Goal: Transaction & Acquisition: Purchase product/service

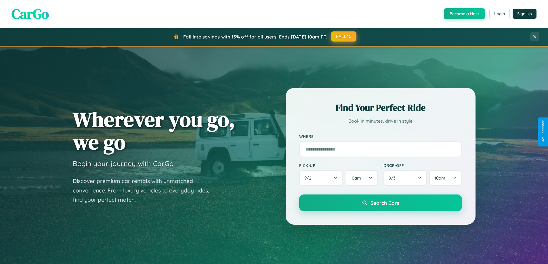
click at [344, 37] on button "FALL15" at bounding box center [343, 36] width 25 height 10
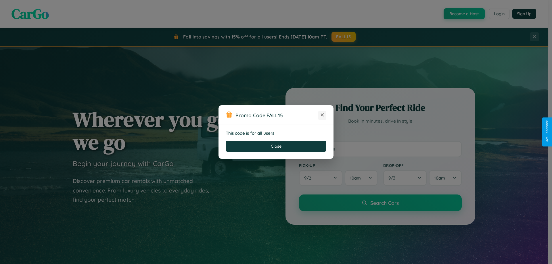
click at [322, 115] on icon at bounding box center [322, 115] width 6 height 6
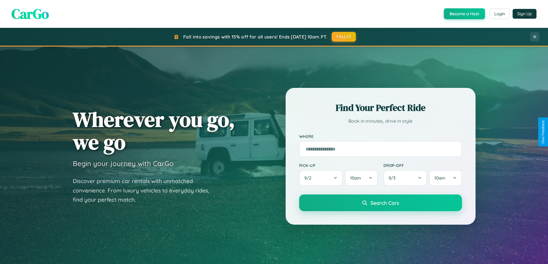
scroll to position [17, 0]
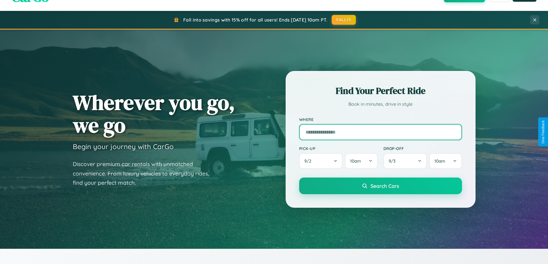
click at [380, 132] on input "text" at bounding box center [380, 132] width 163 height 16
type input "**********"
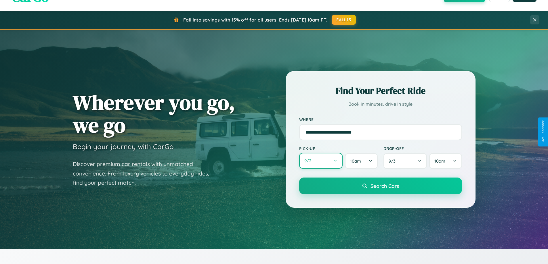
click at [321, 161] on button "9 / 2" at bounding box center [321, 161] width 44 height 16
select select "*"
select select "****"
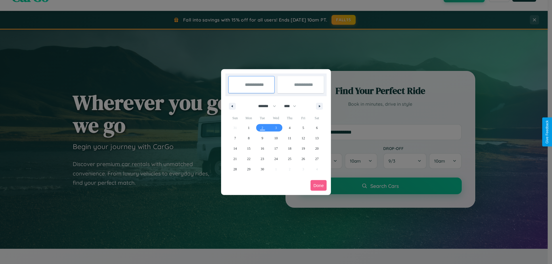
drag, startPoint x: 265, startPoint y: 106, endPoint x: 276, endPoint y: 115, distance: 14.7
click at [265, 106] on select "******* ******** ***** ***** *** **** **** ****** ********* ******* ******** **…" at bounding box center [266, 106] width 24 height 9
select select "*"
click at [249, 159] on span "20" at bounding box center [248, 159] width 3 height 10
type input "**********"
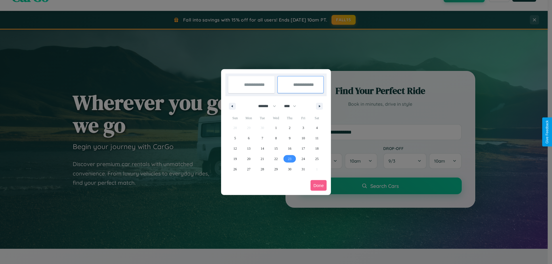
click at [290, 159] on span "23" at bounding box center [289, 159] width 3 height 10
type input "**********"
click at [319, 185] on button "Done" at bounding box center [319, 185] width 16 height 11
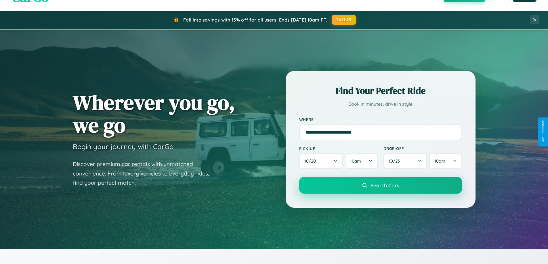
click at [380, 185] on span "Search Cars" at bounding box center [384, 185] width 28 height 6
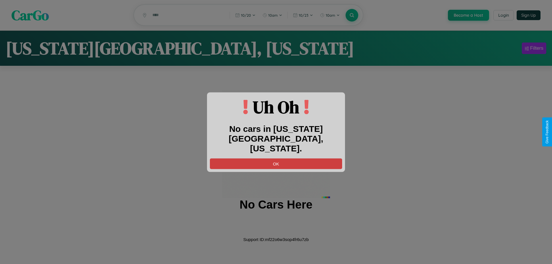
click at [276, 159] on button "OK" at bounding box center [276, 163] width 132 height 11
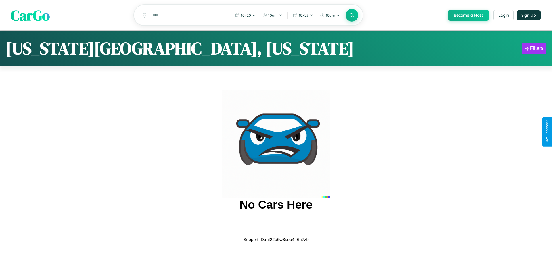
click at [30, 15] on span "CarGo" at bounding box center [30, 15] width 39 height 20
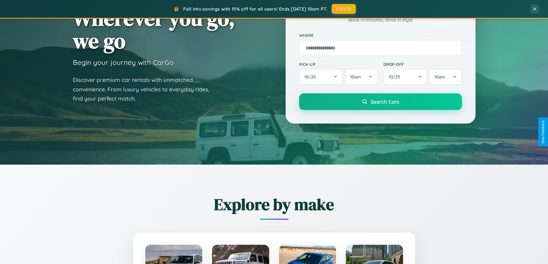
scroll to position [396, 0]
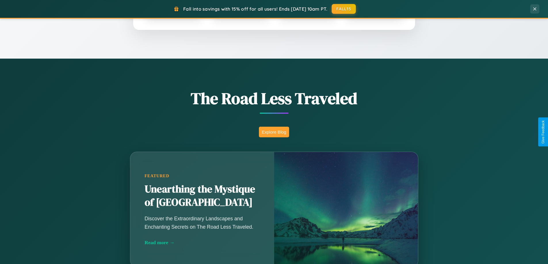
click at [274, 132] on button "Explore Blog" at bounding box center [274, 132] width 30 height 11
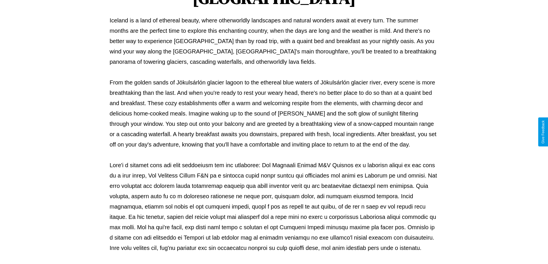
scroll to position [186, 0]
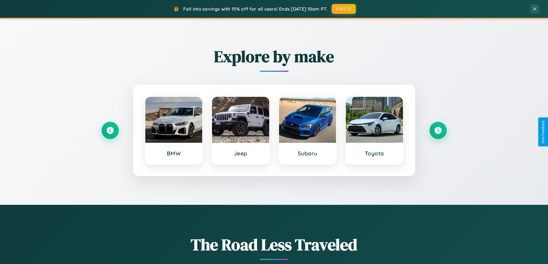
scroll to position [248, 0]
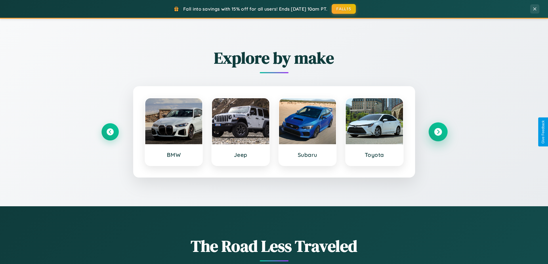
click at [438, 132] on icon at bounding box center [438, 132] width 8 height 8
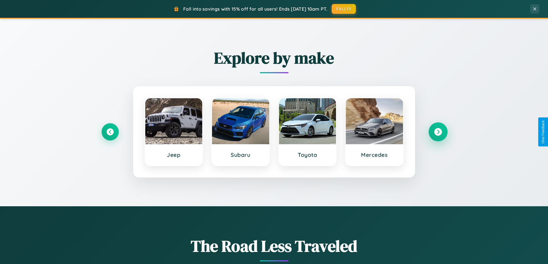
click at [438, 132] on icon at bounding box center [438, 132] width 8 height 8
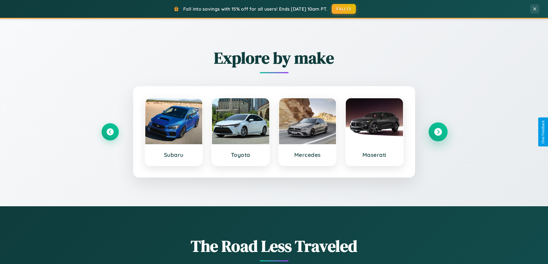
click at [438, 132] on icon at bounding box center [438, 132] width 8 height 8
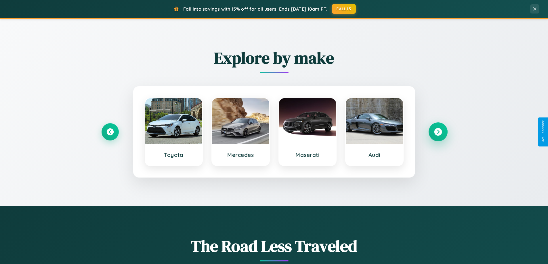
click at [438, 132] on icon at bounding box center [438, 132] width 8 height 8
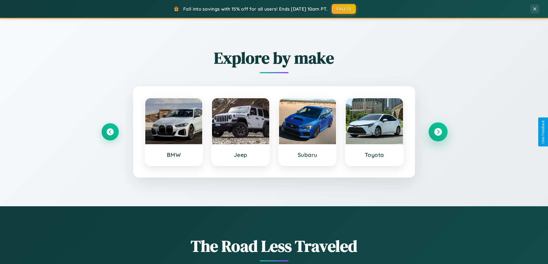
click at [438, 132] on icon at bounding box center [438, 132] width 8 height 8
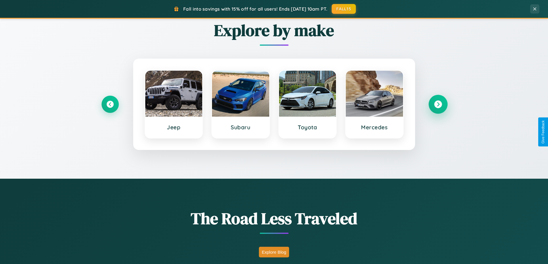
scroll to position [924, 0]
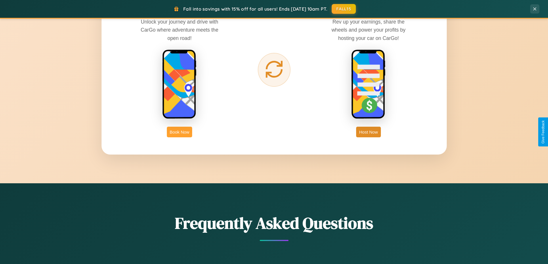
click at [179, 132] on button "Book Now" at bounding box center [179, 132] width 25 height 11
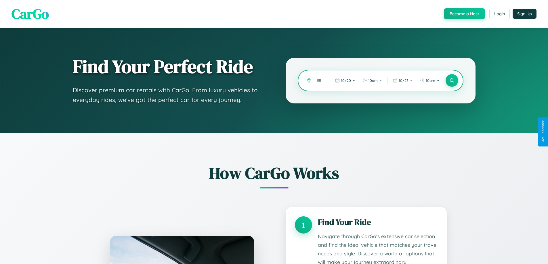
click at [319, 81] on input "text" at bounding box center [319, 81] width 10 height 10
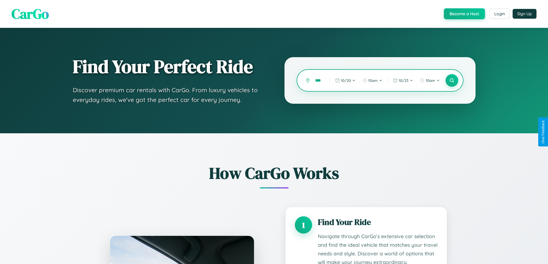
scroll to position [0, 8]
type input "******"
click at [451, 81] on icon at bounding box center [451, 80] width 5 height 5
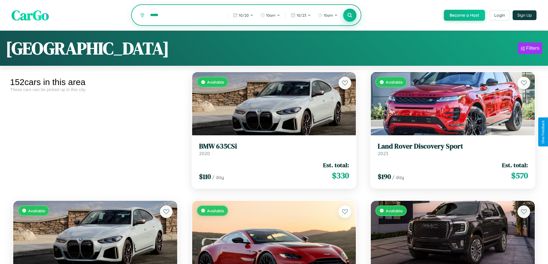
type input "*****"
click at [349, 16] on icon at bounding box center [349, 14] width 5 height 5
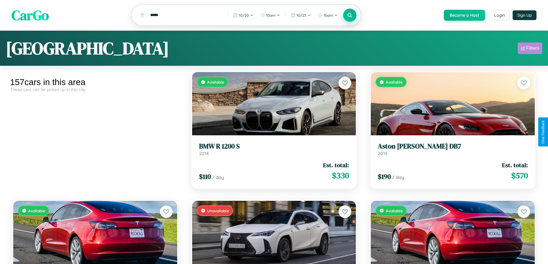
click at [530, 49] on div "Filters" at bounding box center [532, 48] width 13 height 6
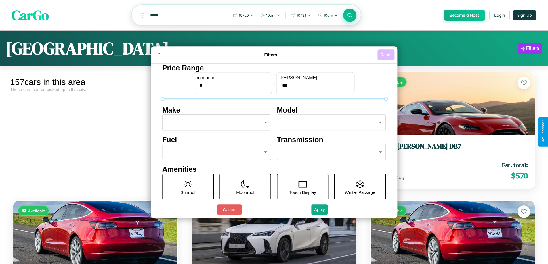
click at [386, 55] on button "Reset" at bounding box center [385, 54] width 17 height 11
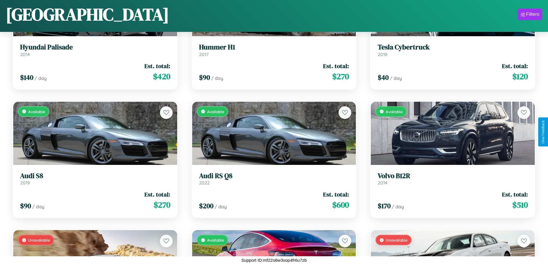
scroll to position [6261, 0]
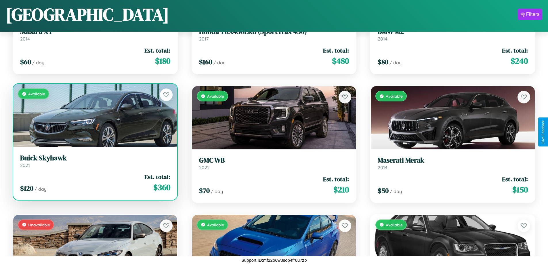
click at [94, 161] on h3 "Buick Skyhawk" at bounding box center [95, 158] width 150 height 8
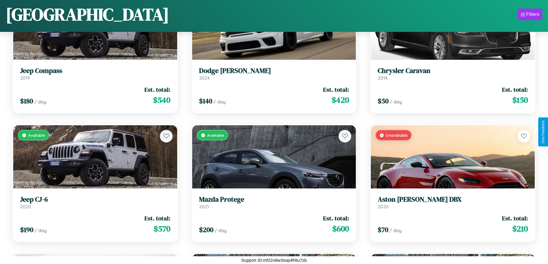
scroll to position [81, 0]
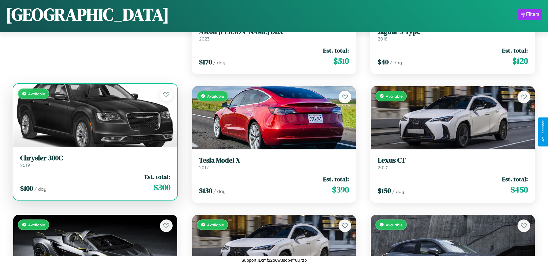
click at [94, 115] on div "Available" at bounding box center [95, 115] width 164 height 63
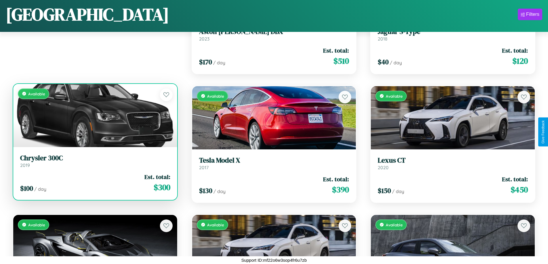
click at [94, 115] on div "Available" at bounding box center [95, 115] width 164 height 63
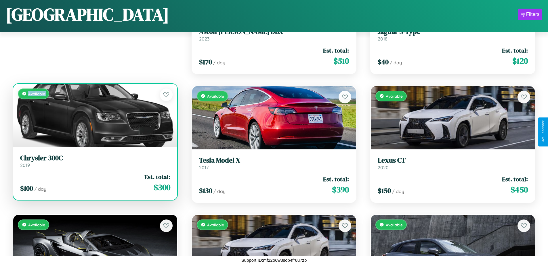
click at [94, 115] on div "Available" at bounding box center [95, 115] width 164 height 63
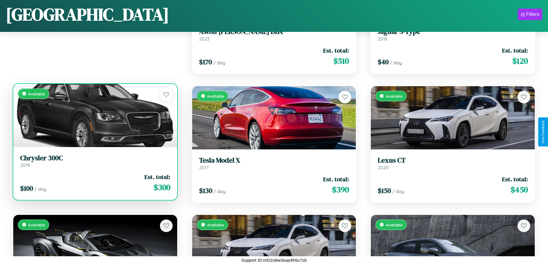
click at [94, 115] on div "Available" at bounding box center [95, 115] width 164 height 63
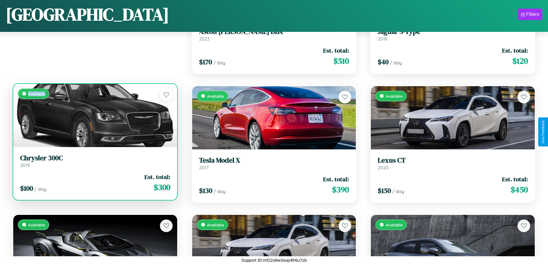
click at [94, 115] on div "Available" at bounding box center [95, 115] width 164 height 63
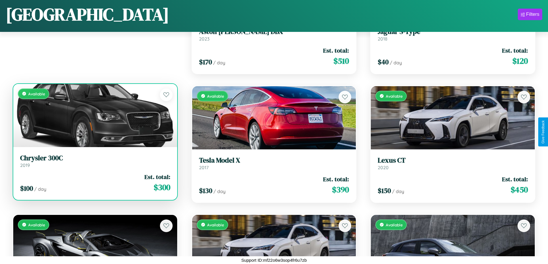
click at [94, 161] on h3 "Chrysler 300C" at bounding box center [95, 158] width 150 height 8
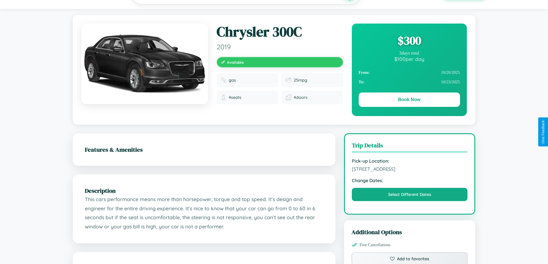
scroll to position [59, 0]
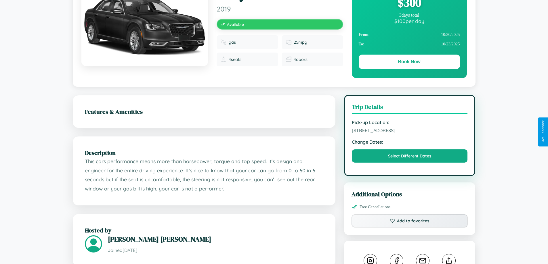
click at [409, 132] on span "1087 Liberty Street Delhi Delhi 99254 India" at bounding box center [410, 131] width 116 height 6
click at [409, 131] on span "1087 Liberty Street Delhi Delhi 99254 India" at bounding box center [410, 131] width 116 height 6
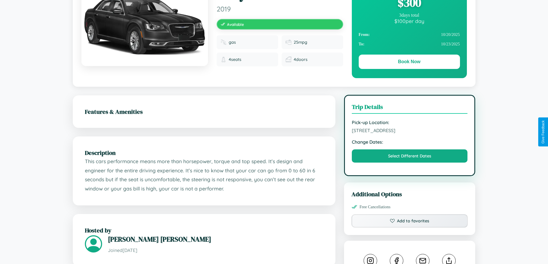
click at [409, 131] on span "1087 Liberty Street Delhi Delhi 99254 India" at bounding box center [410, 131] width 116 height 6
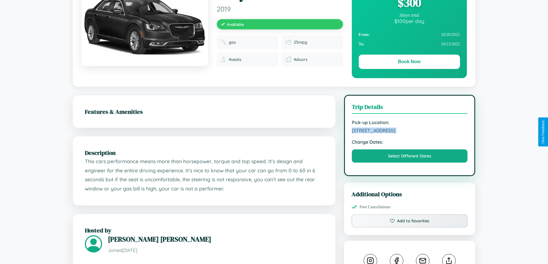
click at [409, 131] on span "1087 Liberty Street Delhi Delhi 99254 India" at bounding box center [410, 131] width 116 height 6
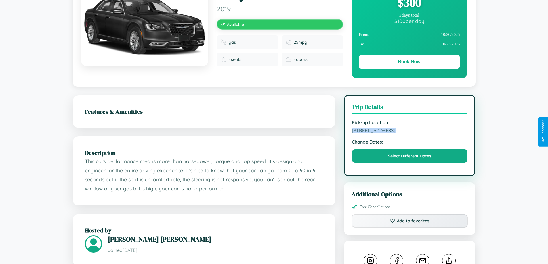
click at [409, 131] on span "1087 Liberty Street Delhi Delhi 99254 India" at bounding box center [410, 131] width 116 height 6
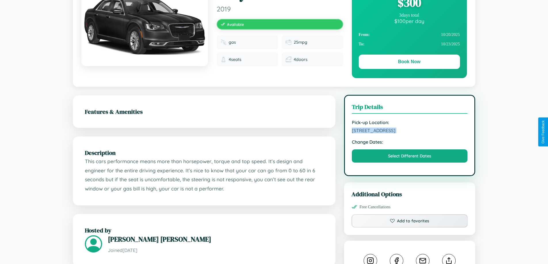
click at [409, 131] on span "1087 Liberty Street Delhi Delhi 99254 India" at bounding box center [410, 131] width 116 height 6
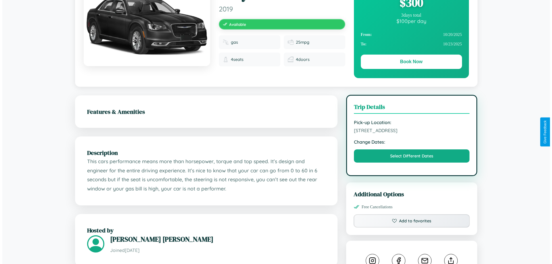
scroll to position [0, 0]
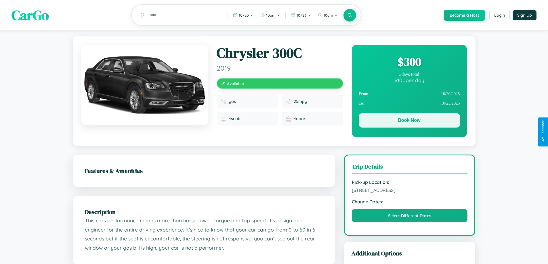
click at [409, 121] on button "Book Now" at bounding box center [409, 120] width 101 height 14
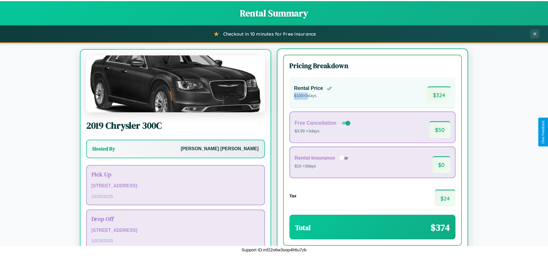
scroll to position [27, 0]
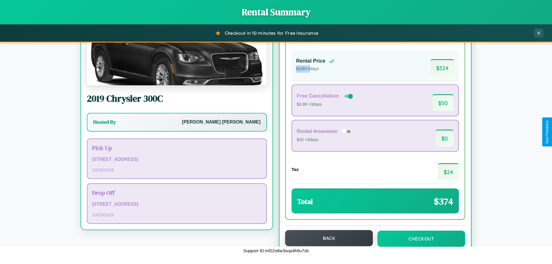
click at [326, 238] on button "Back" at bounding box center [329, 238] width 88 height 16
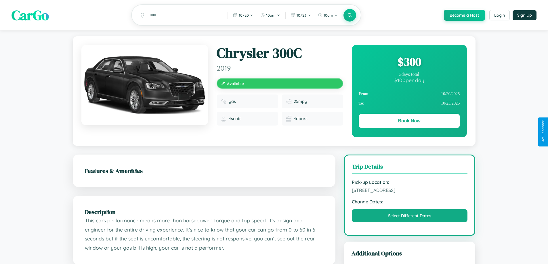
click at [409, 63] on div "$ 300" at bounding box center [409, 62] width 101 height 16
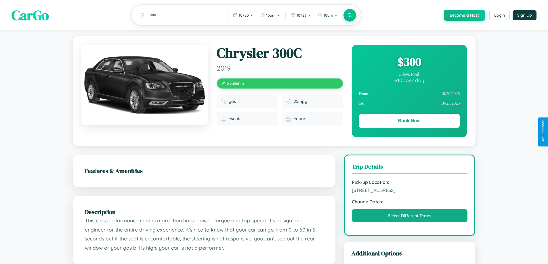
click at [409, 63] on div "$ 300" at bounding box center [409, 62] width 101 height 16
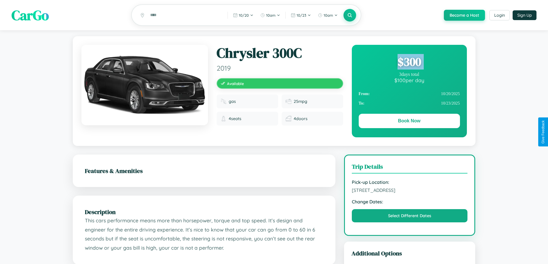
click at [409, 63] on div "$ 300" at bounding box center [409, 62] width 101 height 16
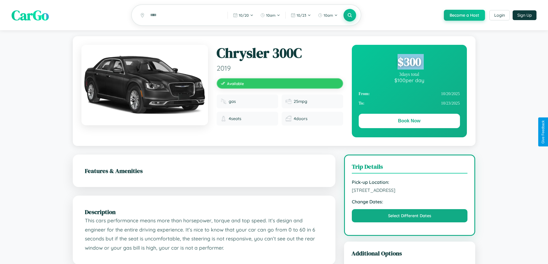
click at [409, 63] on div "$ 300" at bounding box center [409, 62] width 101 height 16
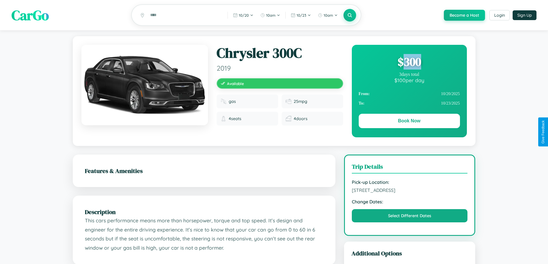
click at [409, 63] on div "$ 300" at bounding box center [409, 62] width 101 height 16
